Goal: Transaction & Acquisition: Purchase product/service

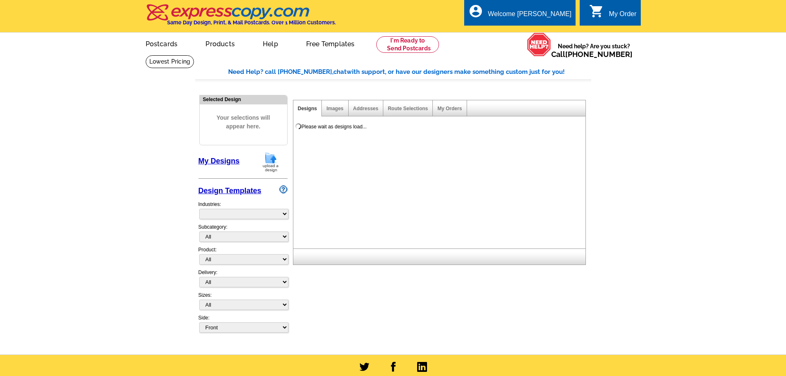
select select "785"
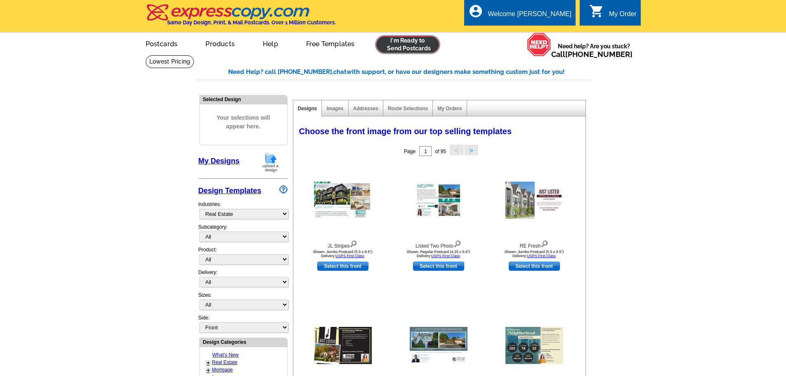
click at [408, 48] on link at bounding box center [407, 44] width 63 height 17
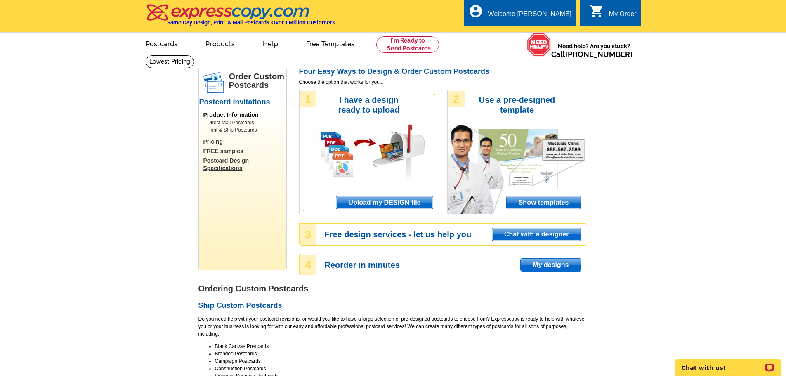
click at [395, 206] on span "Upload my DESIGN file" at bounding box center [384, 202] width 96 height 12
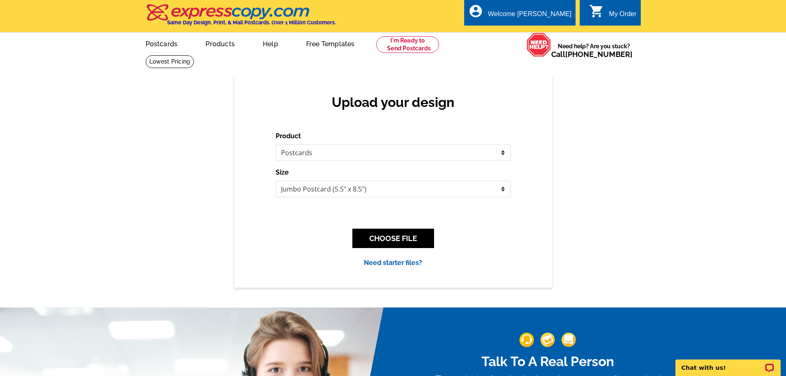
click at [414, 250] on div "CHOOSE FILE" at bounding box center [393, 238] width 235 height 33
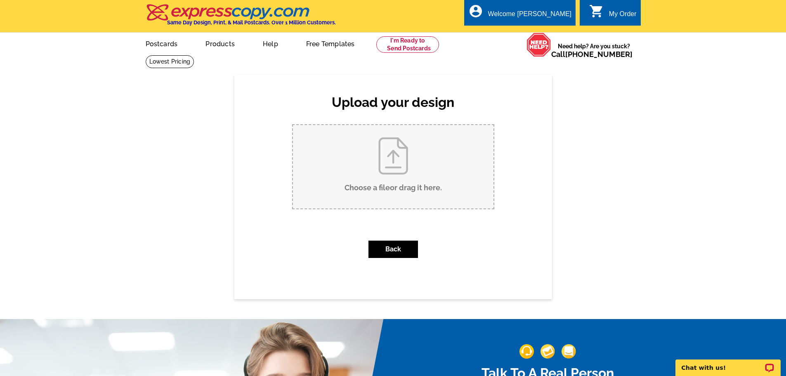
click at [401, 153] on input "Choose a file or drag it here ." at bounding box center [393, 166] width 201 height 83
type input "C:\fakepath\2025 407 Rector Street just sold with Al and Ursula.pub"
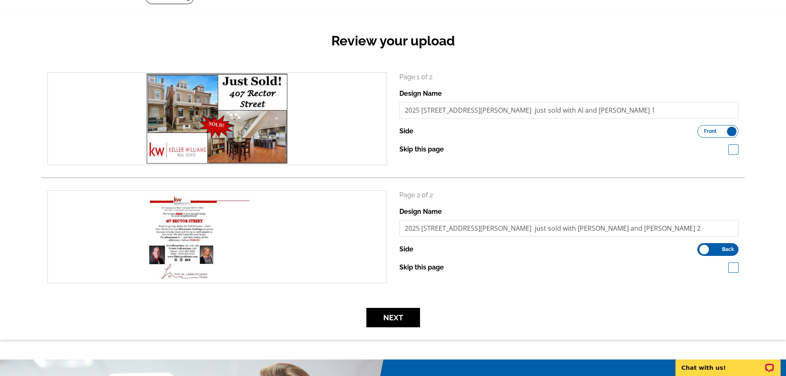
scroll to position [124, 0]
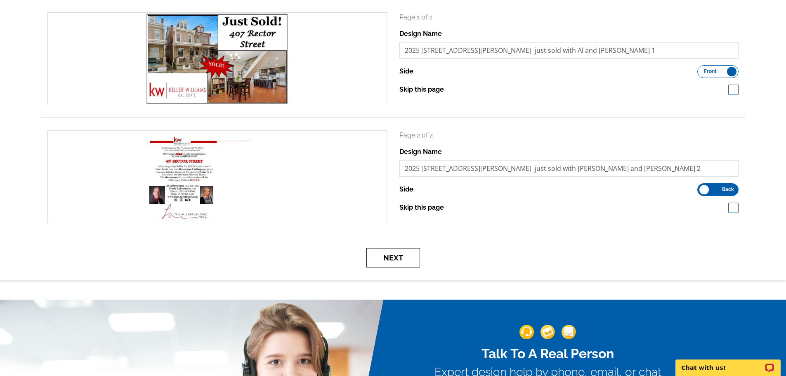
click at [412, 260] on button "Next" at bounding box center [393, 257] width 54 height 19
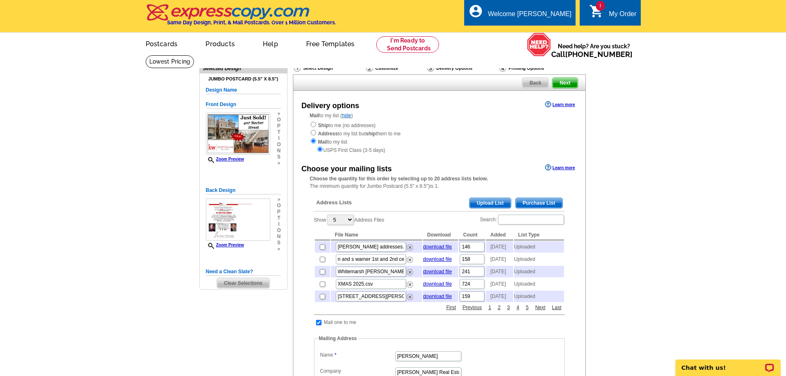
click at [491, 203] on span "Upload List" at bounding box center [490, 203] width 41 height 10
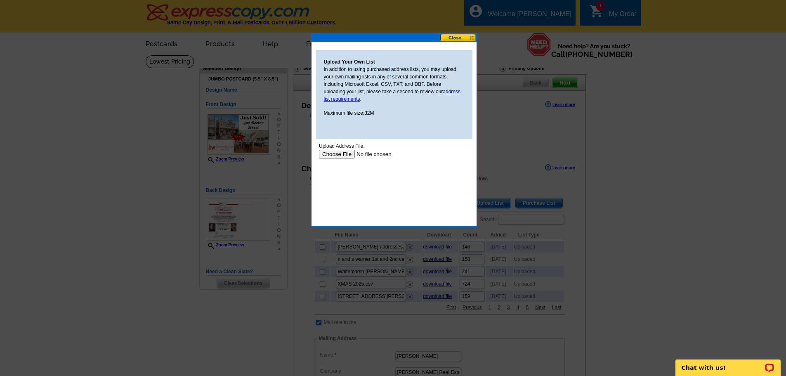
click at [330, 153] on input "file" at bounding box center [371, 154] width 104 height 9
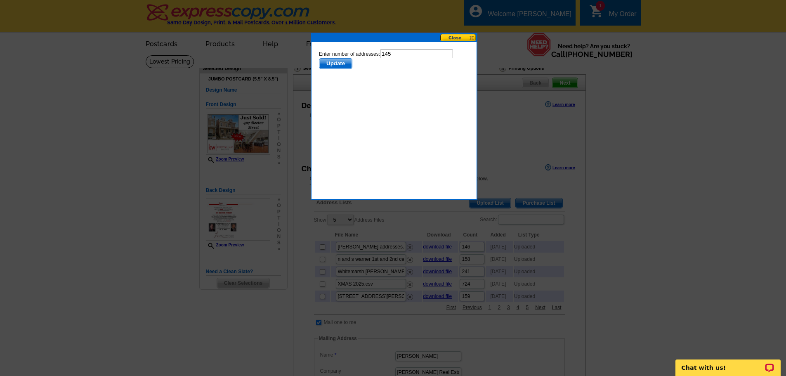
click at [339, 64] on span "Update" at bounding box center [335, 64] width 33 height 10
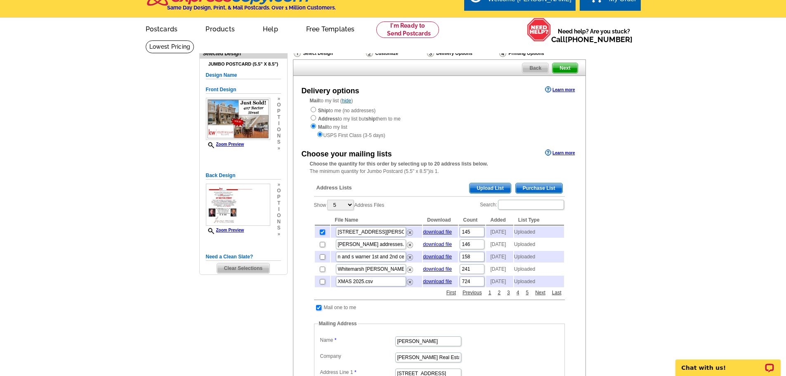
click at [318, 310] on input "checkbox" at bounding box center [318, 307] width 5 height 5
checkbox input "false"
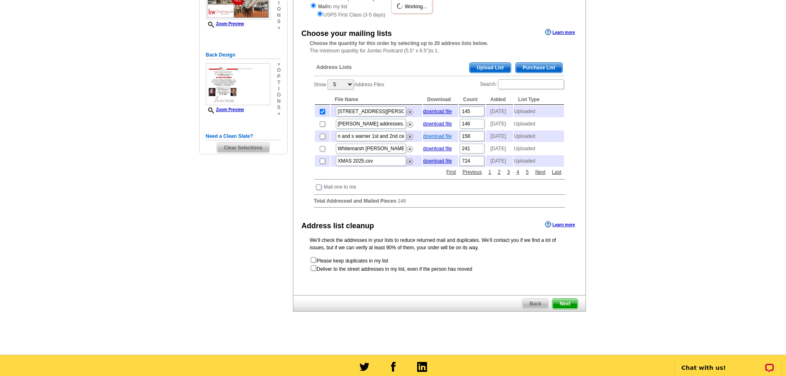
scroll to position [139, 0]
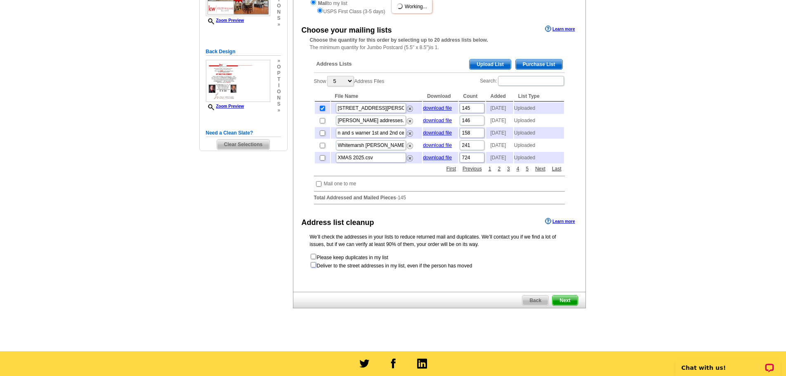
click at [315, 267] on input "checkbox" at bounding box center [313, 264] width 5 height 5
checkbox input "true"
radio input "true"
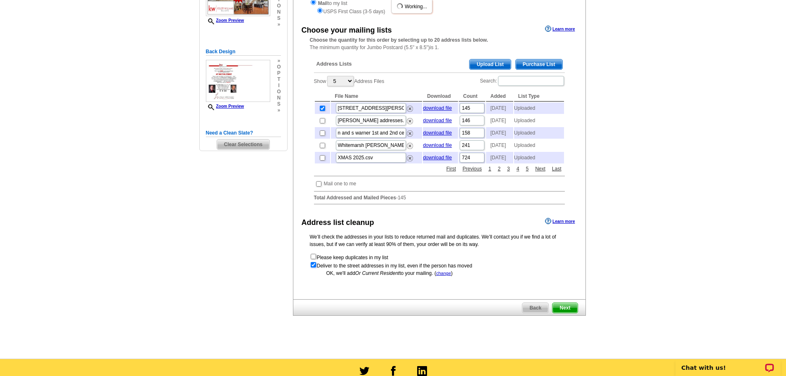
scroll to position [0, 0]
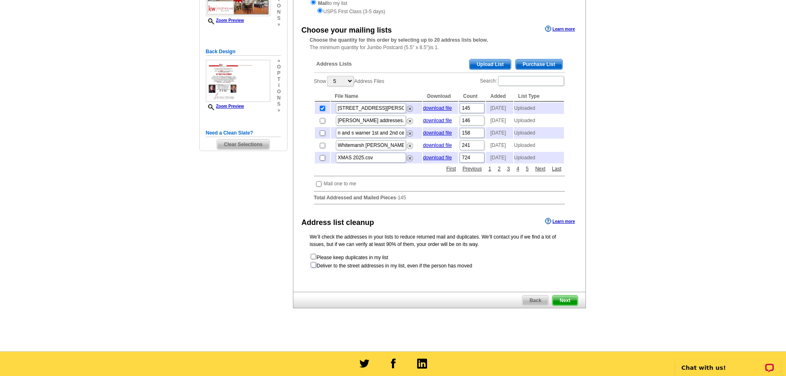
click at [314, 267] on input "checkbox" at bounding box center [313, 264] width 5 height 5
checkbox input "true"
radio input "true"
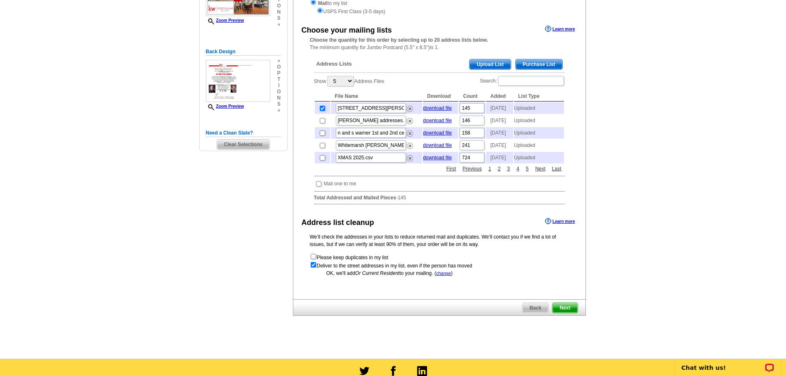
click at [574, 313] on span "Next" at bounding box center [565, 308] width 25 height 10
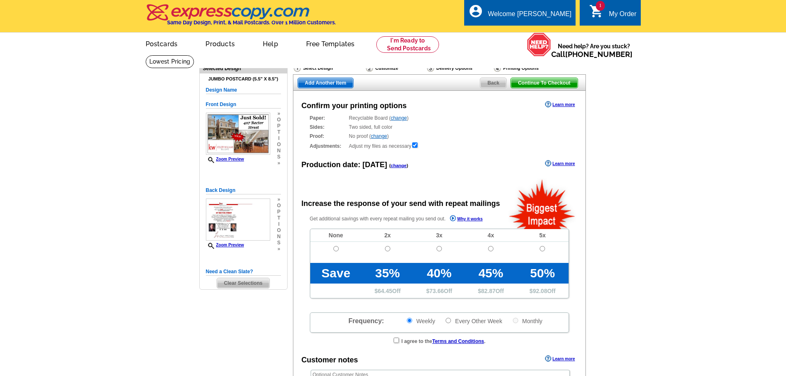
radio input "false"
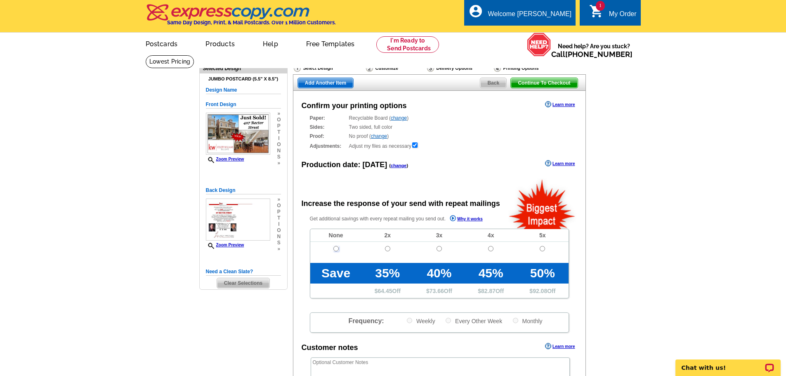
click at [338, 250] on input "radio" at bounding box center [335, 248] width 5 height 5
radio input "true"
click at [544, 83] on span "Continue To Checkout" at bounding box center [544, 83] width 66 height 10
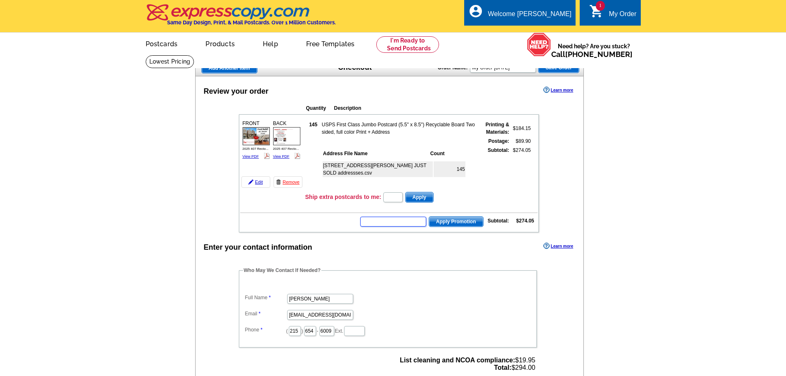
click at [395, 222] on input "text" at bounding box center [393, 222] width 66 height 10
type input "HURRY40"
click at [445, 223] on span "Apply Promotion" at bounding box center [456, 222] width 54 height 10
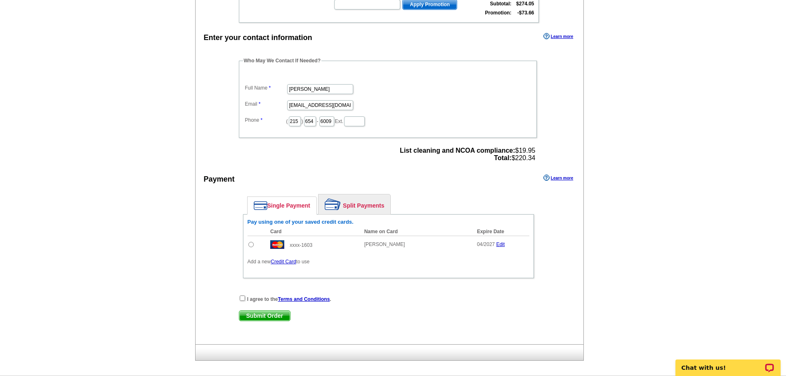
scroll to position [248, 0]
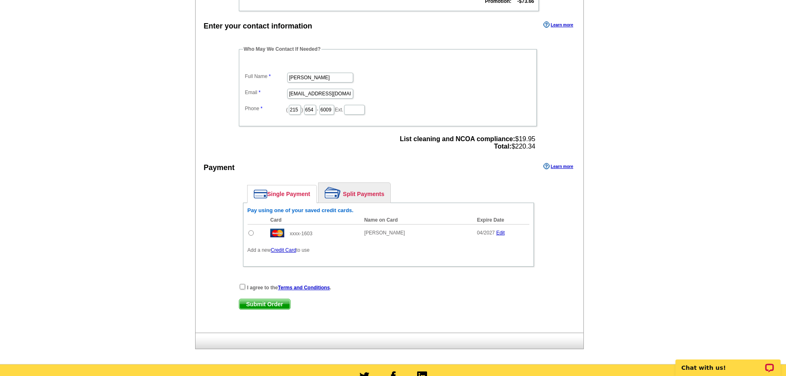
click at [253, 233] on input "radio" at bounding box center [250, 232] width 5 height 5
radio input "true"
drag, startPoint x: 242, startPoint y: 286, endPoint x: 253, endPoint y: 305, distance: 22.0
click at [242, 286] on input "checkbox" at bounding box center [242, 286] width 5 height 5
checkbox input "true"
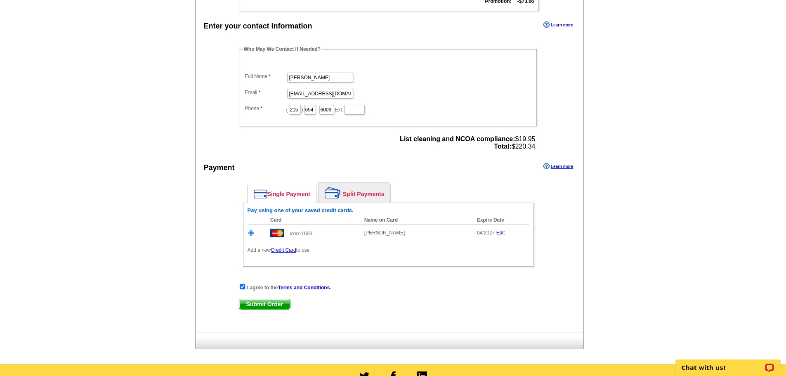
click at [260, 306] on span "Submit Order" at bounding box center [264, 304] width 51 height 10
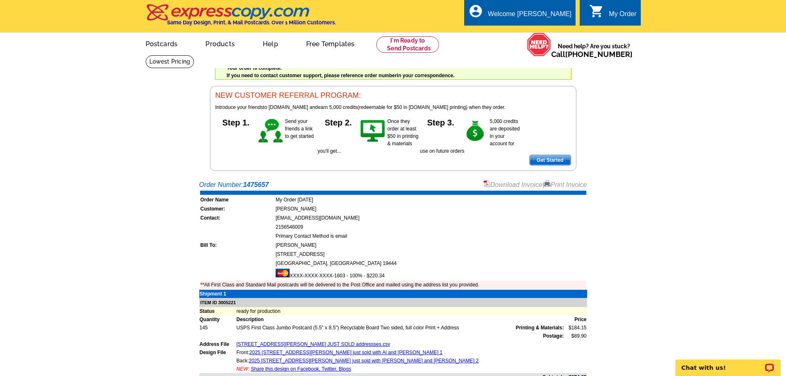
click at [523, 184] on link "Download Invoice" at bounding box center [513, 184] width 59 height 7
